Goal: Task Accomplishment & Management: Manage account settings

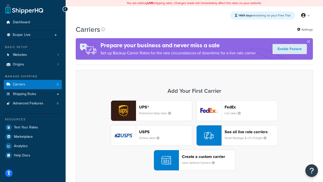
click at [194, 135] on div "UPS® Published daily rates FedEx List rates USPS Online rates See all live rate…" at bounding box center [194, 135] width 227 height 70
click at [251, 107] on header "FedEx" at bounding box center [251, 107] width 53 height 5
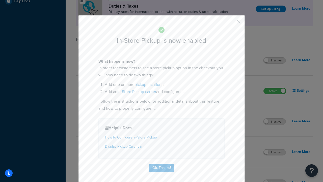
click at [231, 23] on button "button" at bounding box center [231, 23] width 1 height 1
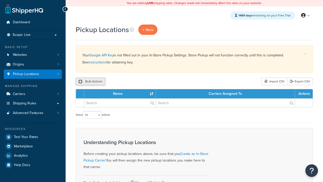
click at [80, 82] on input "checkbox" at bounding box center [81, 82] width 4 height 4
checkbox input "true"
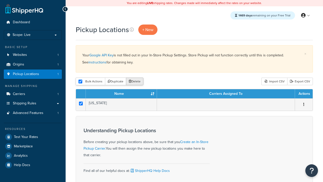
click at [136, 82] on button "Delete" at bounding box center [134, 82] width 17 height 8
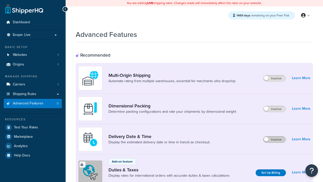
click at [275, 139] on label "Inactive" at bounding box center [275, 139] width 22 height 6
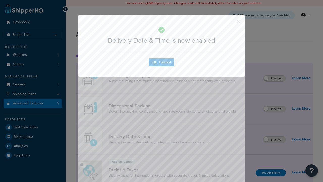
click at [231, 23] on button "button" at bounding box center [231, 23] width 1 height 1
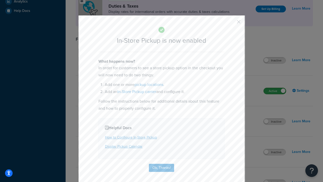
scroll to position [173, 0]
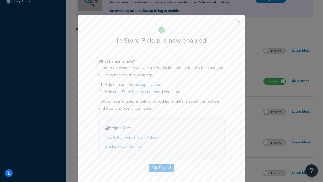
click at [231, 23] on button "button" at bounding box center [231, 23] width 1 height 1
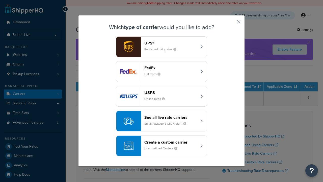
click at [162, 146] on div "Create a custom carrier User-defined Carriers" at bounding box center [170, 146] width 53 height 12
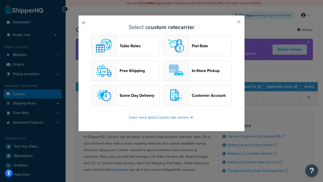
click at [198, 70] on header "In-Store Pickup" at bounding box center [212, 70] width 40 height 5
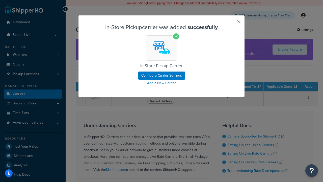
click at [231, 23] on button "button" at bounding box center [231, 23] width 1 height 1
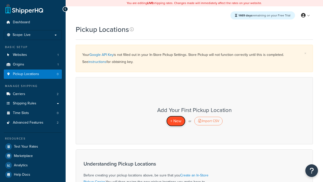
click at [176, 121] on span "+ New" at bounding box center [175, 121] width 11 height 6
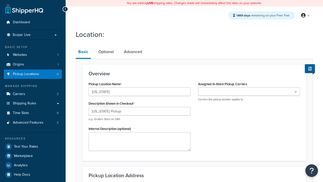
type input "California Pickup"
click at [249, 92] on ul at bounding box center [249, 91] width 102 height 8
type input "3385 Michelson Drive"
type input "Suite B"
type input "Irvine"
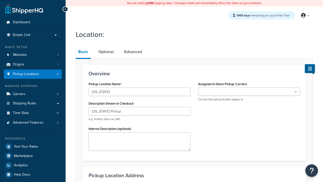
select select "5"
type input "Irvine"
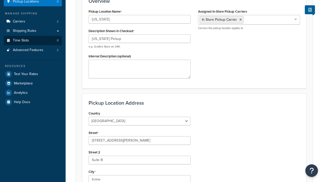
type input "92612"
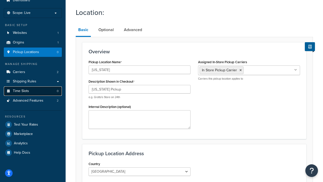
scroll to position [0, 0]
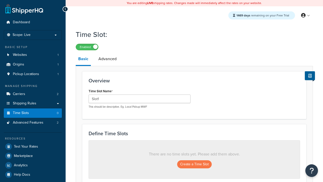
type input "Slot1"
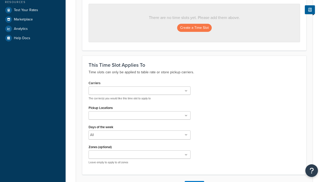
click at [140, 117] on ul at bounding box center [140, 115] width 102 height 8
click at [194, 28] on button "Create a Time Slot" at bounding box center [194, 28] width 35 height 8
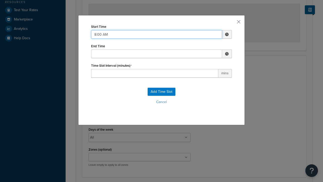
type input "8:00 AM"
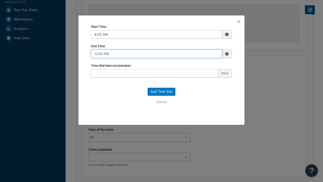
type input "12:00 PM"
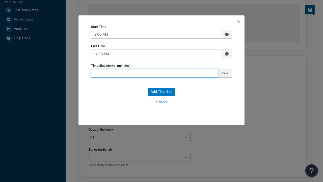
type input "60"
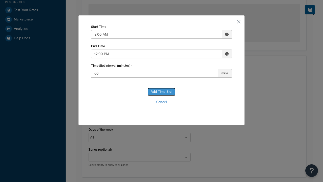
click at [162, 92] on button "Add Time Slot" at bounding box center [162, 92] width 28 height 8
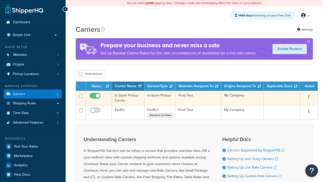
click at [309, 97] on icon "button" at bounding box center [309, 97] width 1 height 4
click at [0, 0] on link "Delete" at bounding box center [0, 0] width 0 height 0
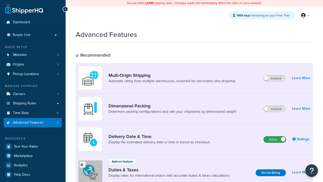
click at [275, 139] on label "Active" at bounding box center [275, 139] width 22 height 6
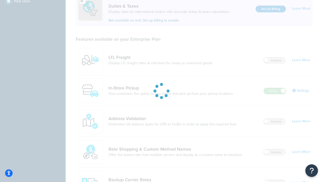
scroll to position [154, 0]
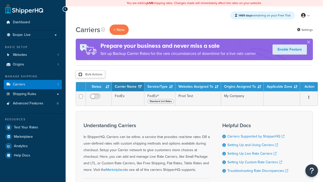
click at [80, 74] on input "checkbox" at bounding box center [81, 74] width 4 height 4
checkbox input "true"
click at [0, 0] on button "Delete" at bounding box center [0, 0] width 0 height 0
